Goal: Task Accomplishment & Management: Manage account settings

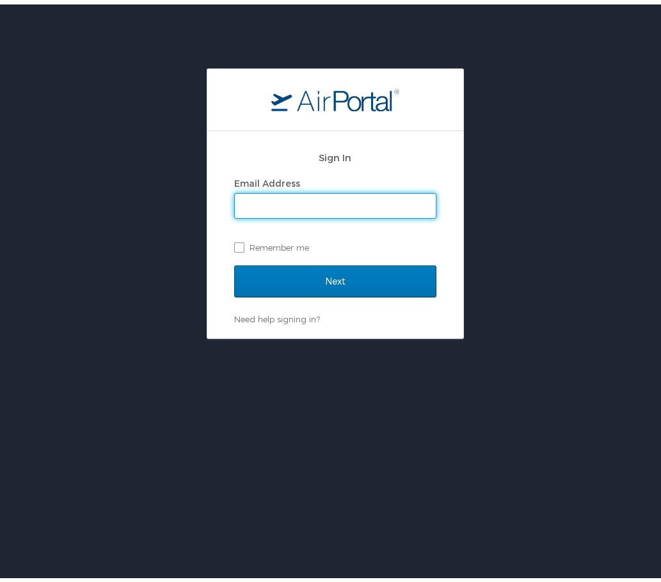
type input "[EMAIL_ADDRESS][DOMAIN_NAME]"
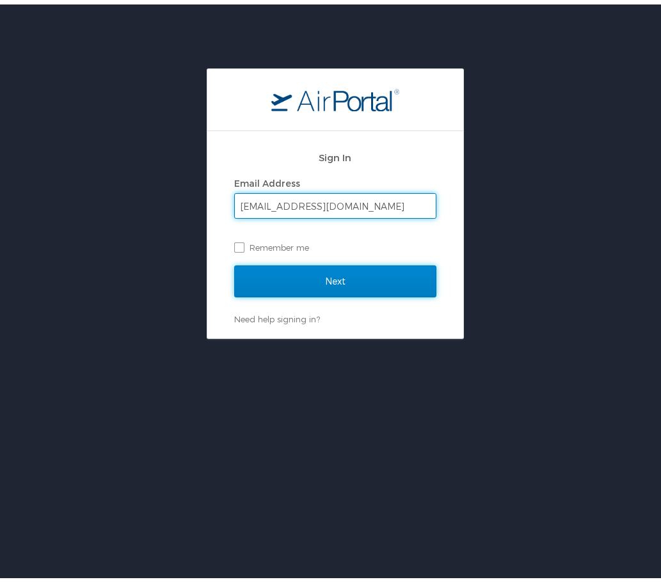
click at [319, 280] on input "Next" at bounding box center [335, 277] width 202 height 32
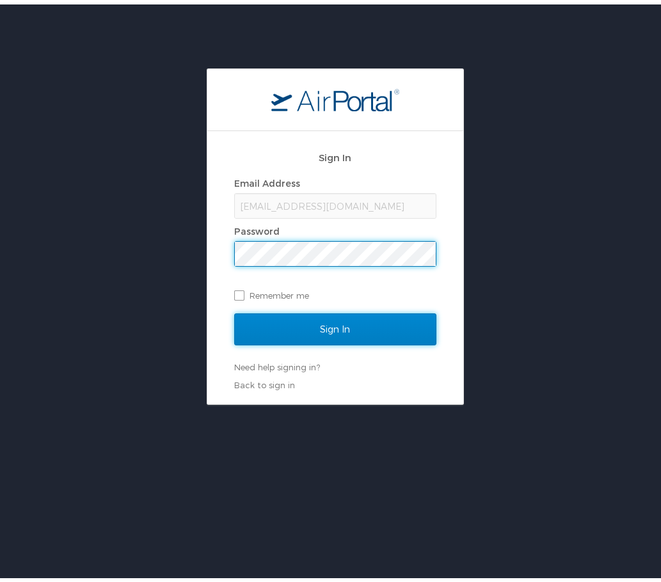
click at [327, 329] on input "Sign In" at bounding box center [335, 325] width 202 height 32
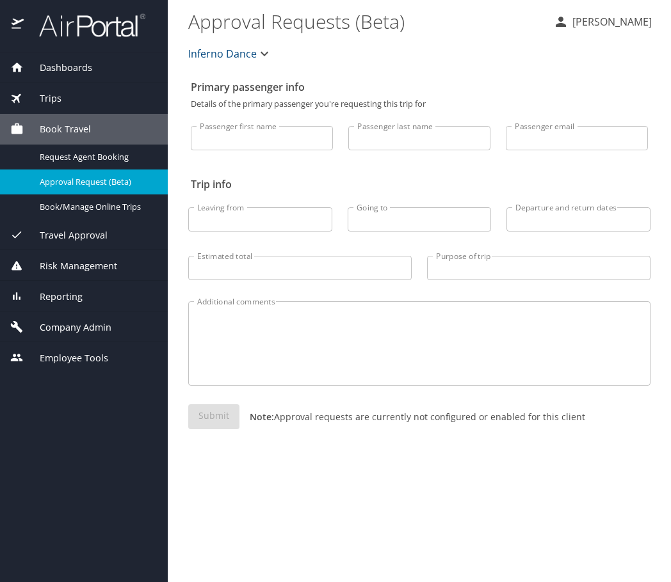
click at [69, 93] on div "Trips" at bounding box center [83, 99] width 147 height 14
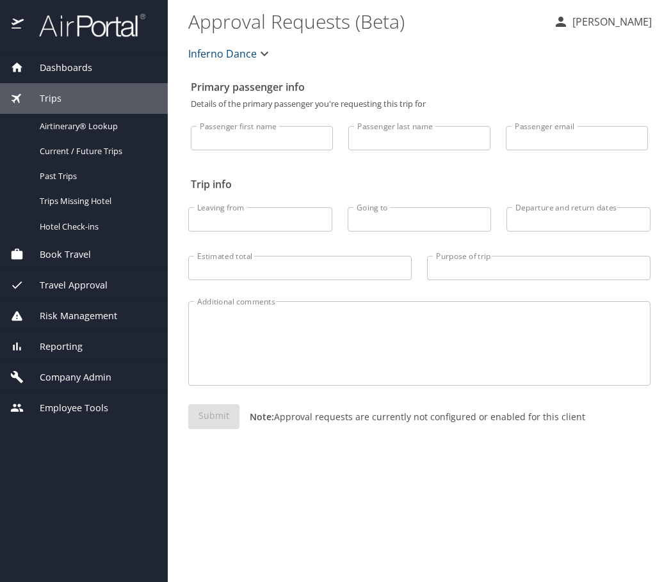
click at [84, 283] on span "Travel Approval" at bounding box center [66, 285] width 84 height 14
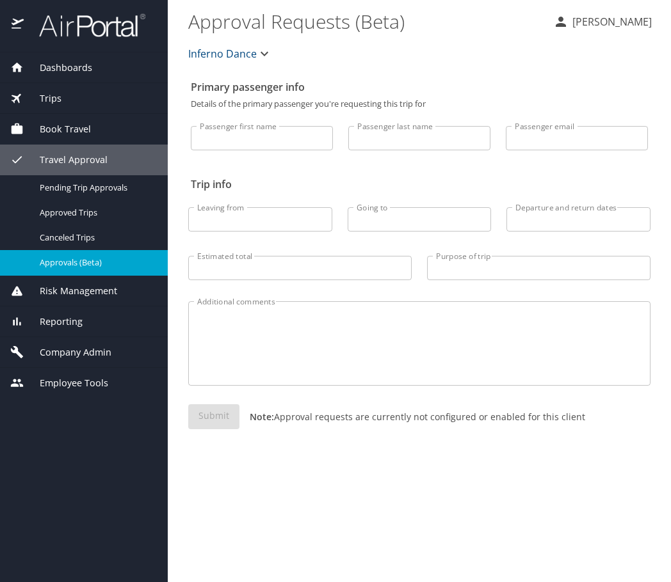
click at [80, 262] on span "Approvals (Beta)" at bounding box center [96, 263] width 113 height 12
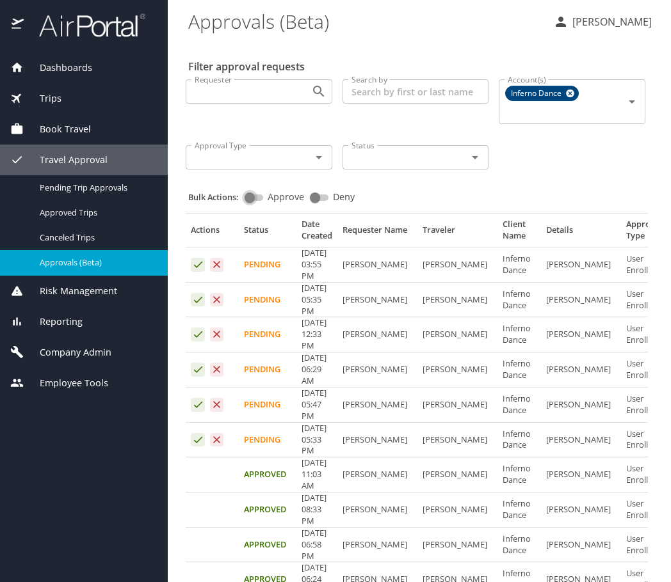
click at [255, 197] on input "Approve" at bounding box center [250, 197] width 46 height 15
checkbox input "true"
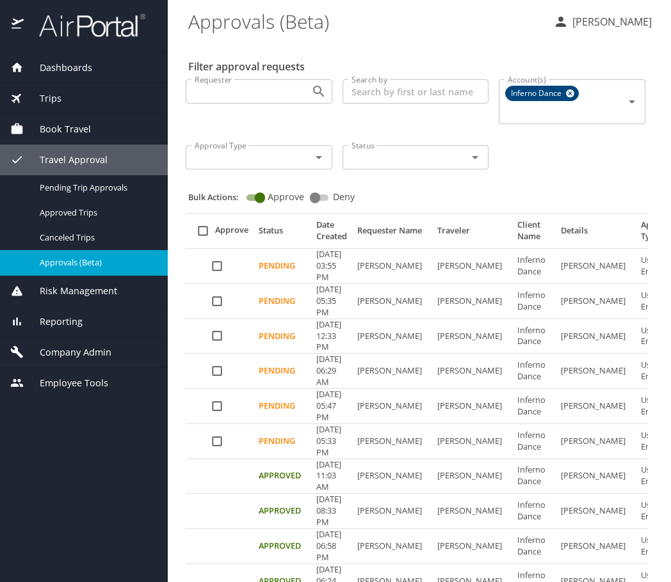
click at [205, 232] on input "select all approval requests" at bounding box center [203, 231] width 24 height 24
click at [342, 554] on button "Bulk Approve" at bounding box center [355, 544] width 94 height 31
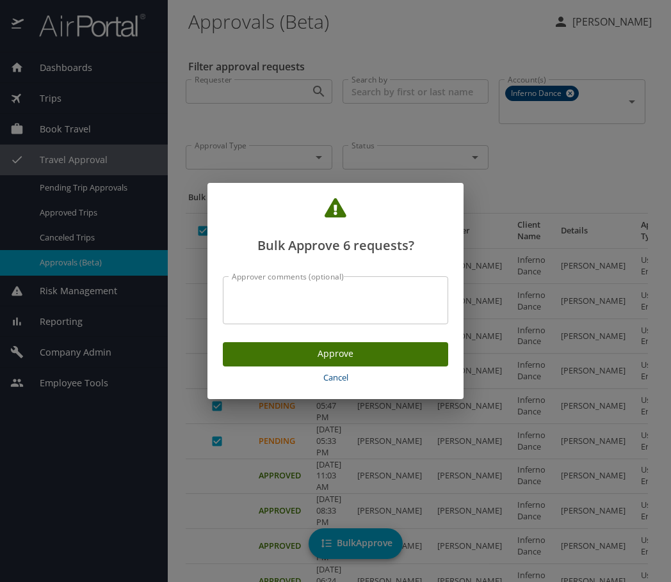
click at [356, 349] on span "Approve" at bounding box center [335, 354] width 205 height 16
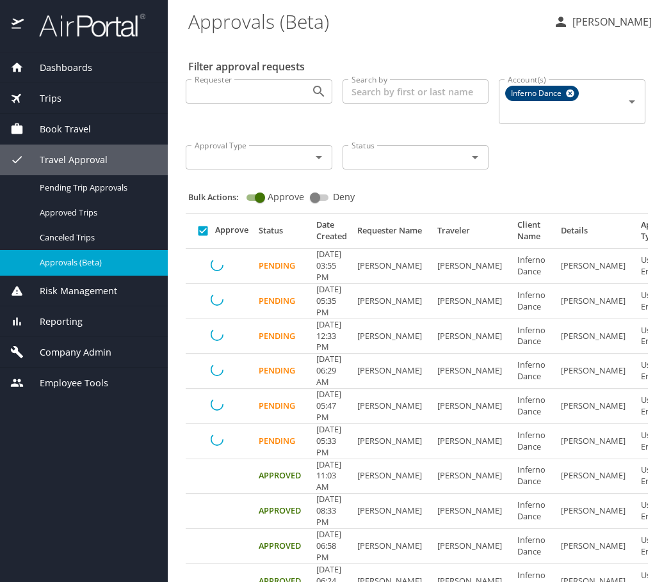
checkbox input "false"
